Goal: Find specific page/section: Find specific page/section

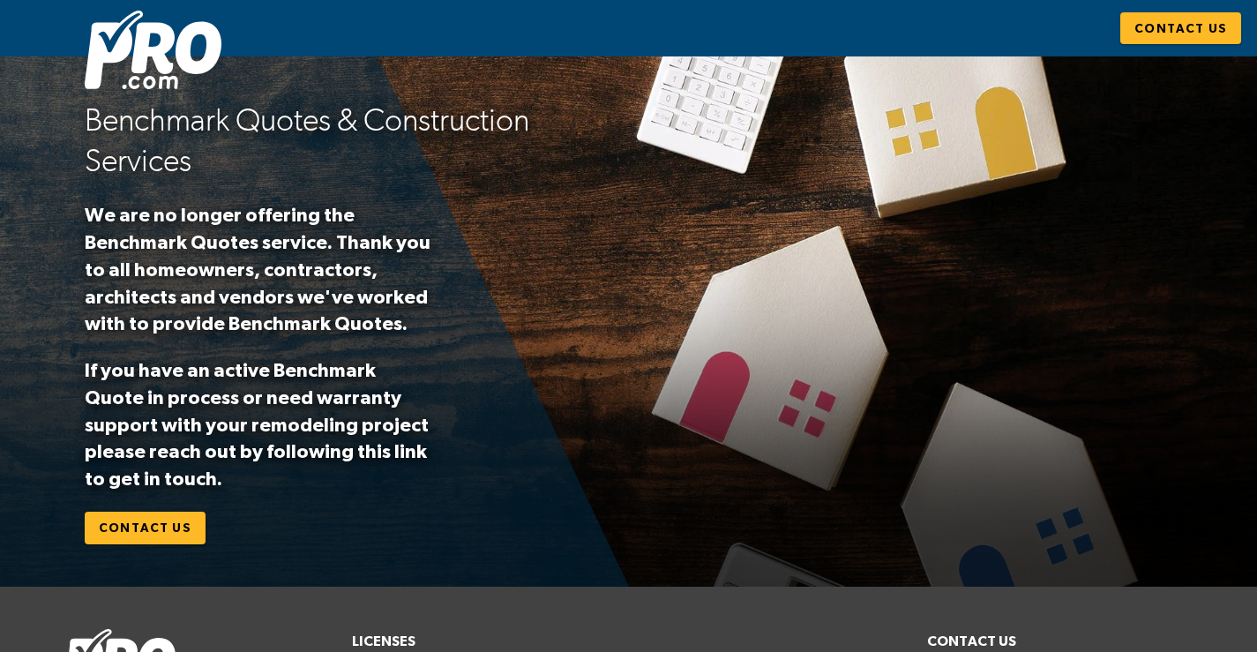
click at [139, 31] on img at bounding box center [153, 50] width 137 height 78
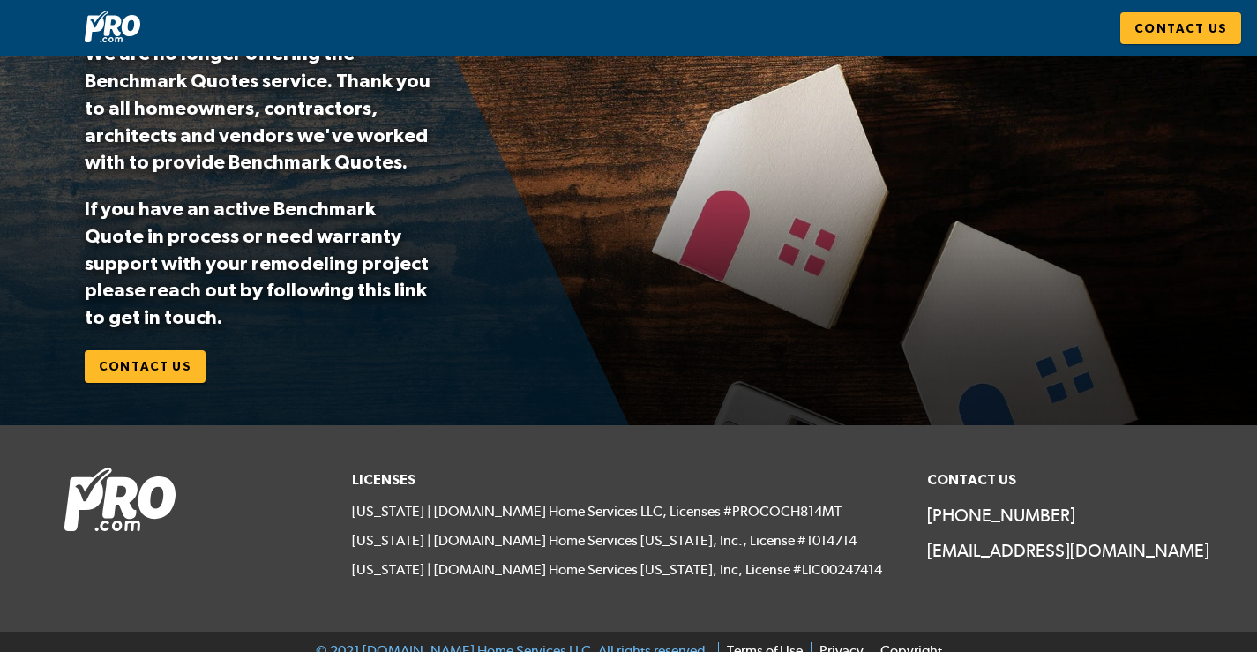
scroll to position [181, 0]
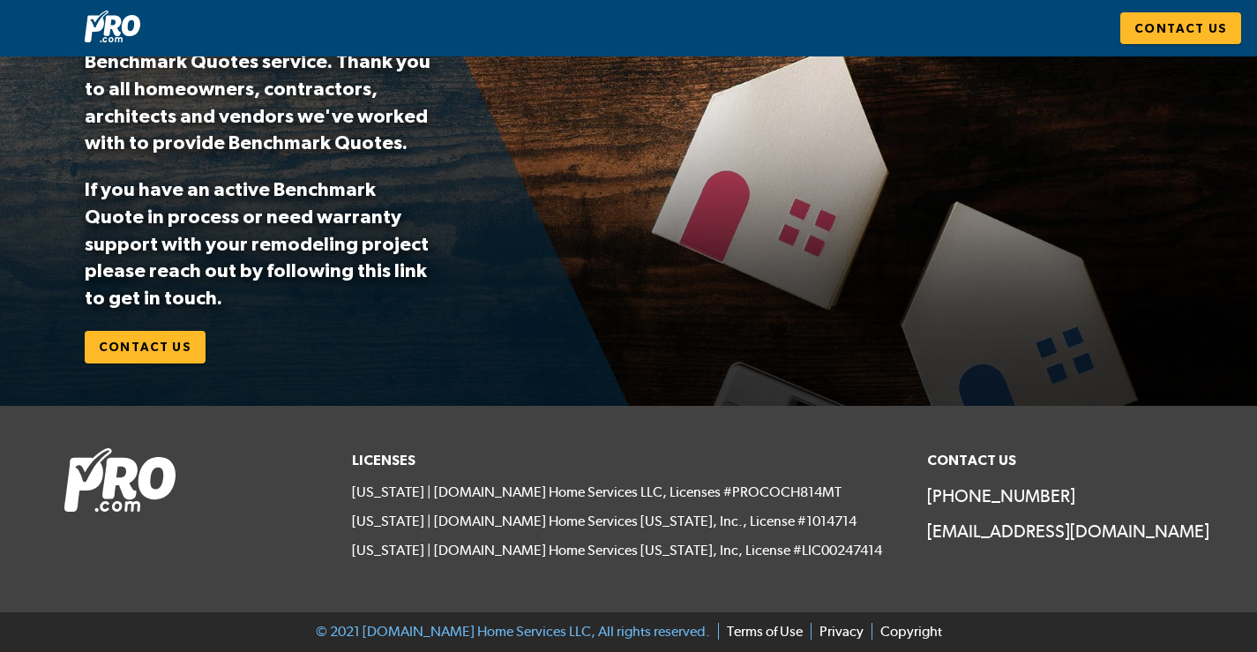
click at [130, 345] on span "Contact Us" at bounding box center [145, 347] width 93 height 22
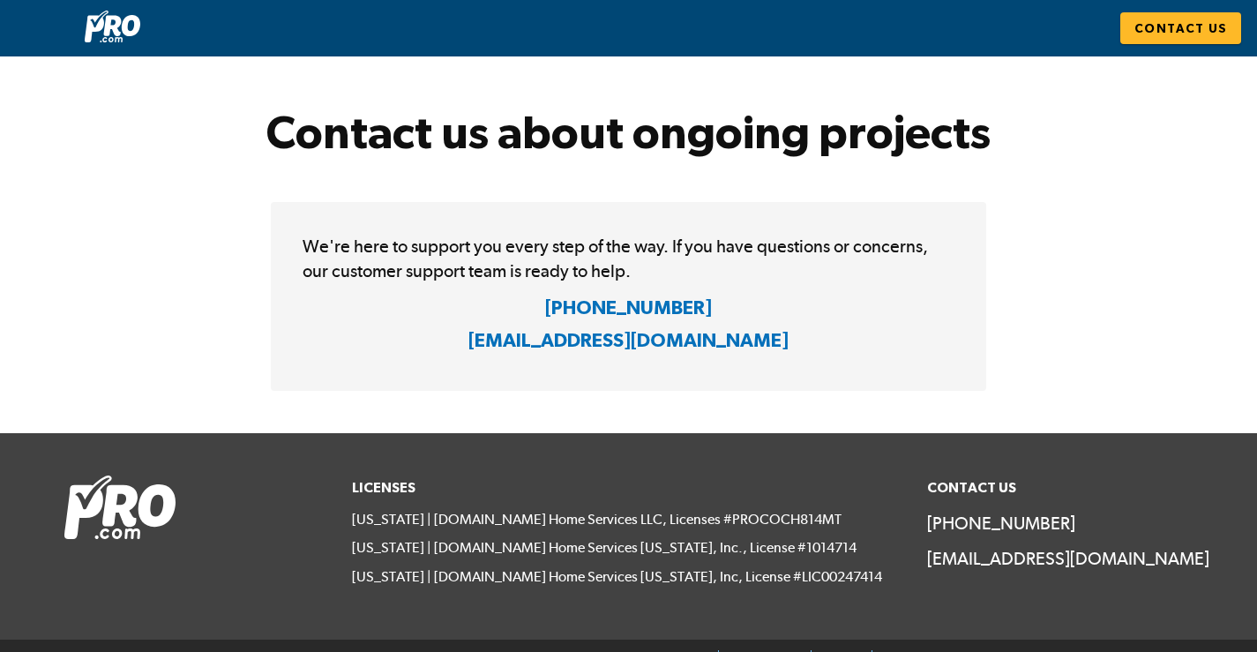
scroll to position [243, 0]
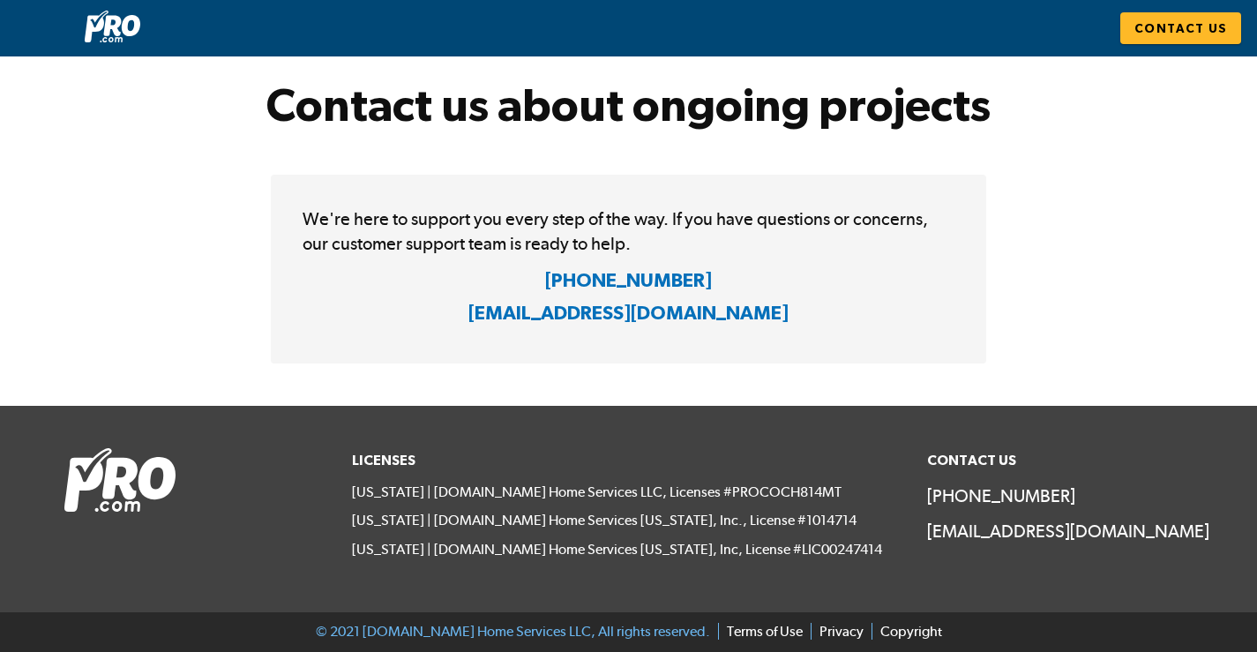
drag, startPoint x: 454, startPoint y: 626, endPoint x: 574, endPoint y: 625, distance: 119.9
click at [476, 625] on span "© 2021 [DOMAIN_NAME] Home Services LLC, All rights reserved." at bounding box center [513, 631] width 394 height 17
click at [725, 628] on link "Terms of Use" at bounding box center [760, 631] width 85 height 17
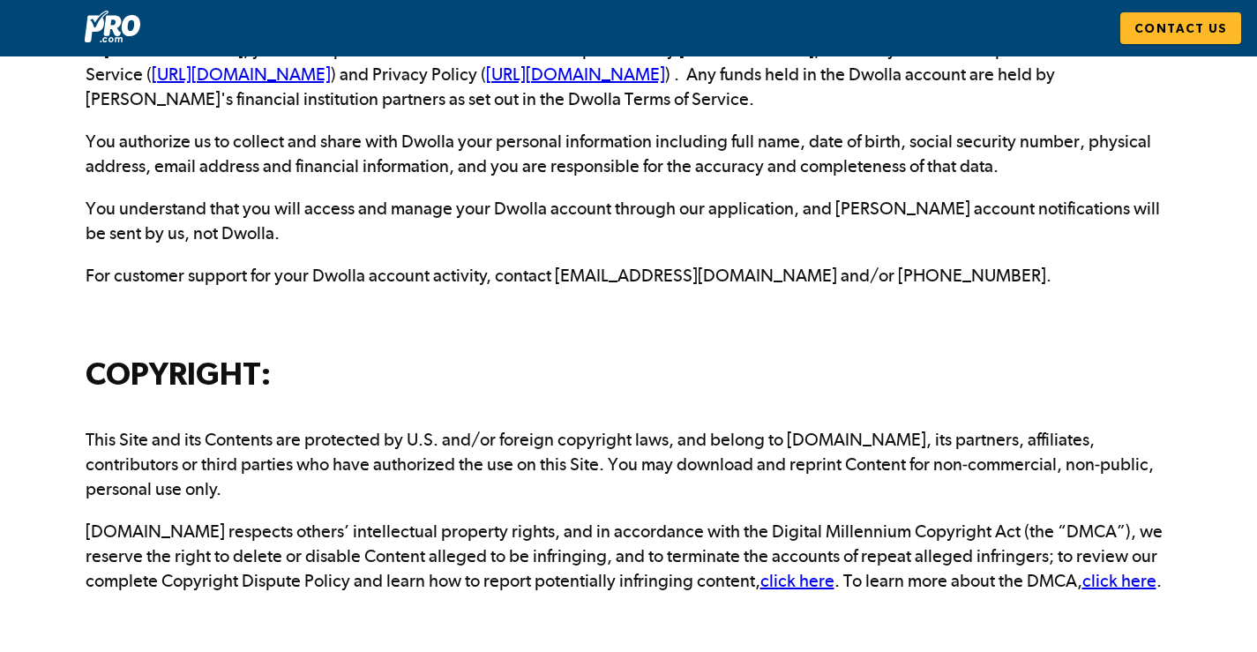
scroll to position [3057, 0]
